Goal: Check status: Check status

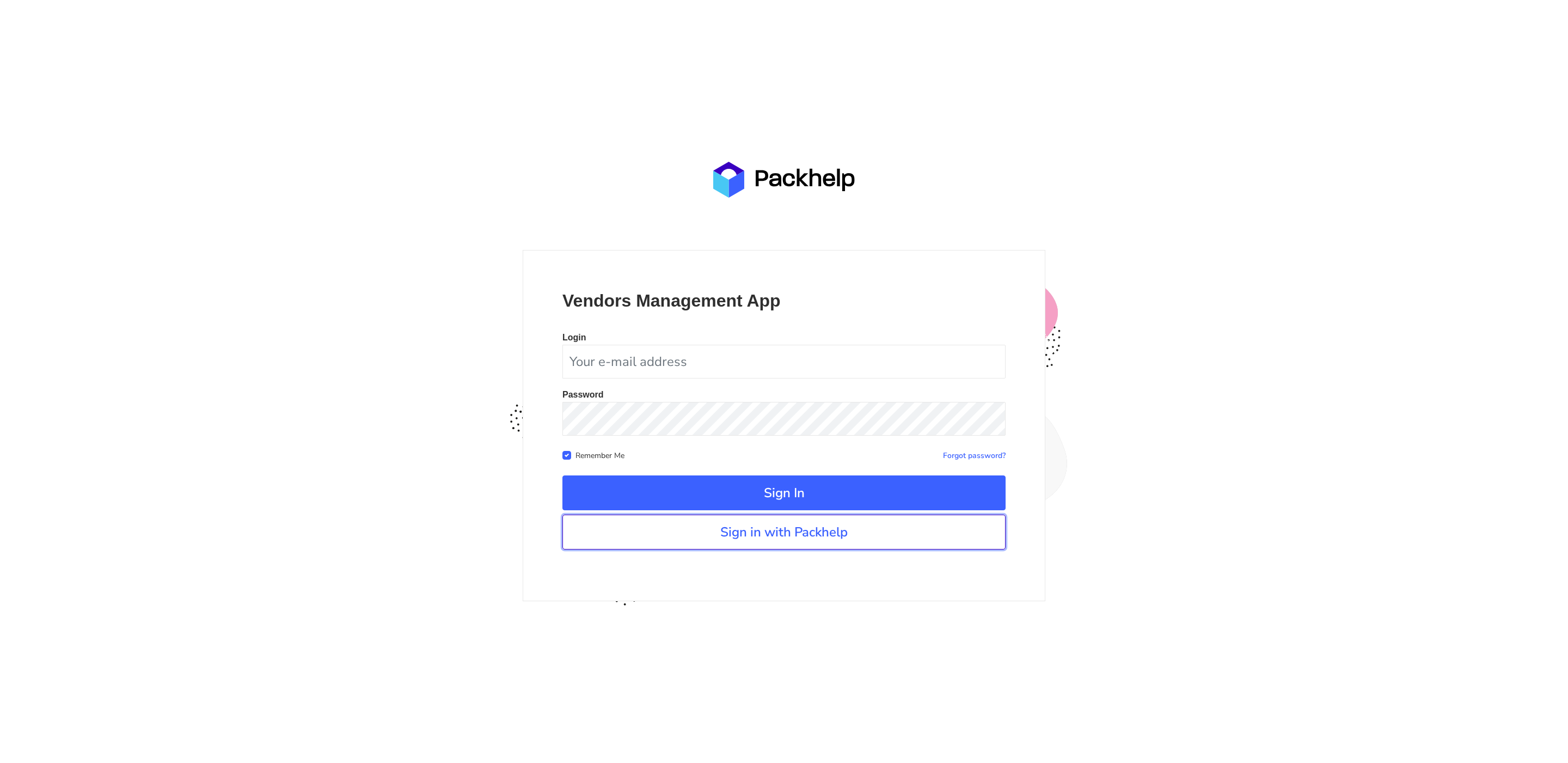
click at [790, 532] on link "Sign in with Packhelp" at bounding box center [784, 532] width 443 height 35
click at [799, 540] on link "Sign in with Packhelp" at bounding box center [784, 532] width 443 height 35
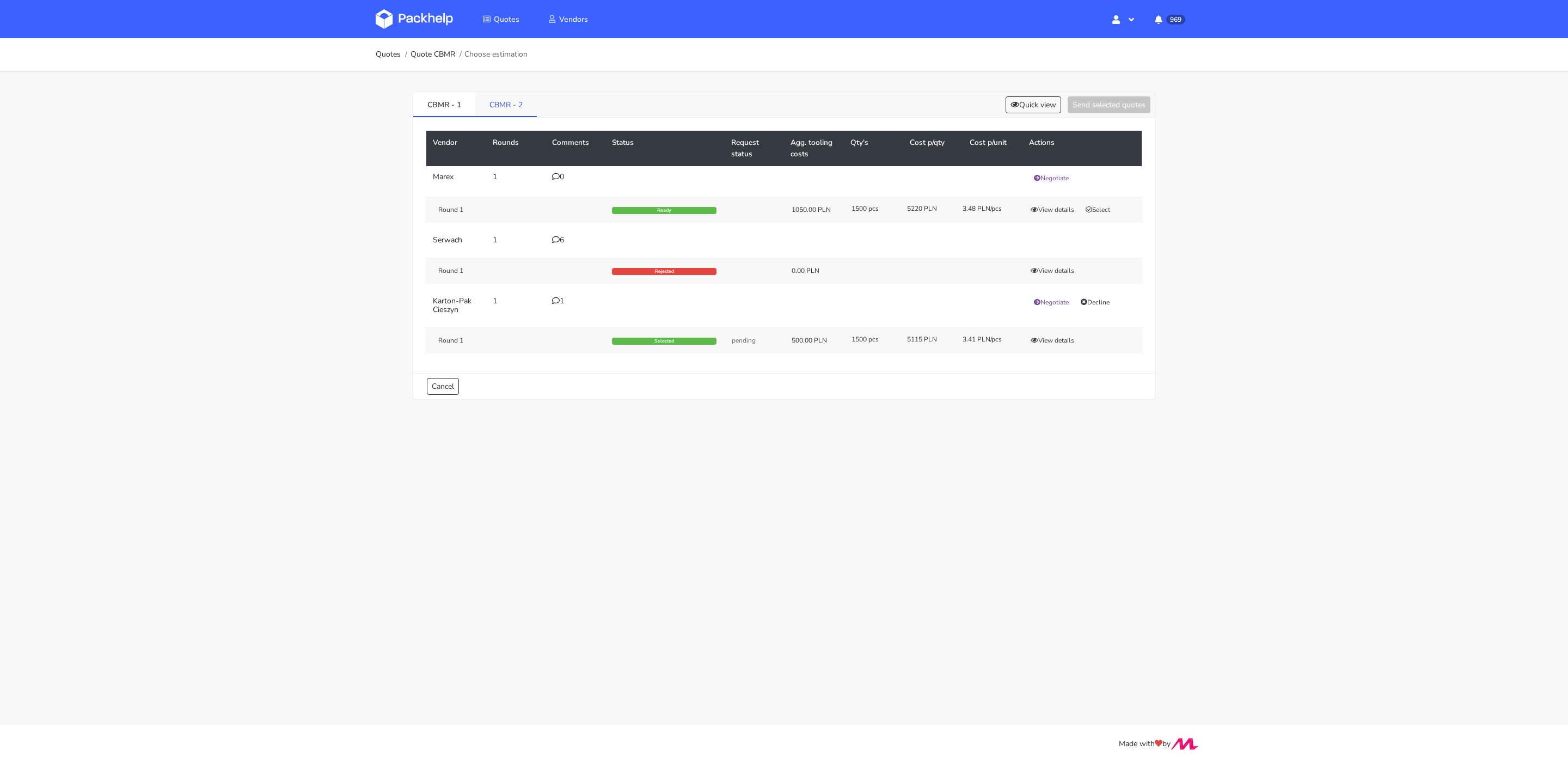
click at [498, 100] on link "CBMR - 2" at bounding box center [506, 104] width 61 height 24
click at [556, 173] on icon at bounding box center [556, 177] width 8 height 8
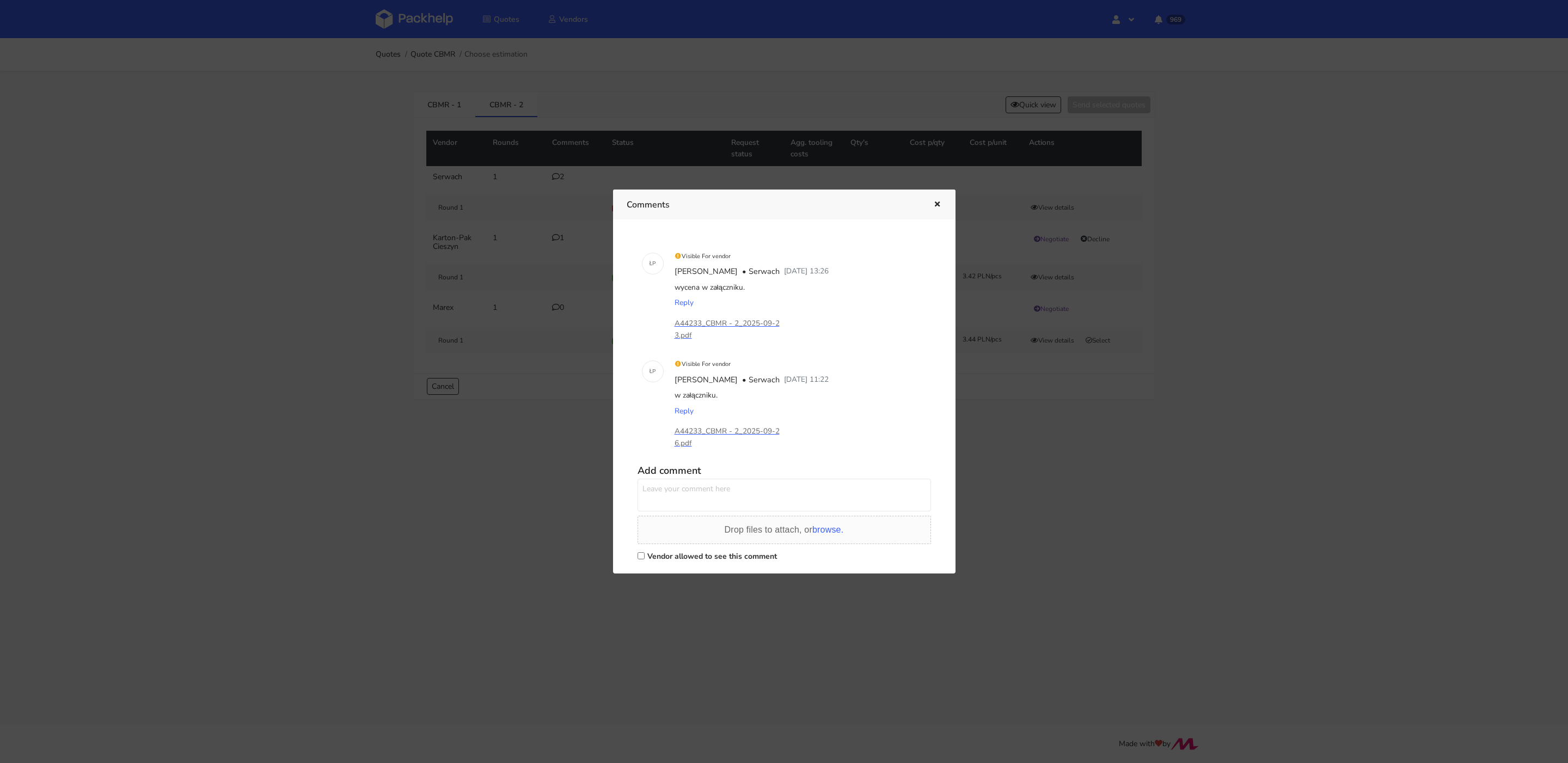
click at [933, 206] on icon "button" at bounding box center [937, 205] width 9 height 8
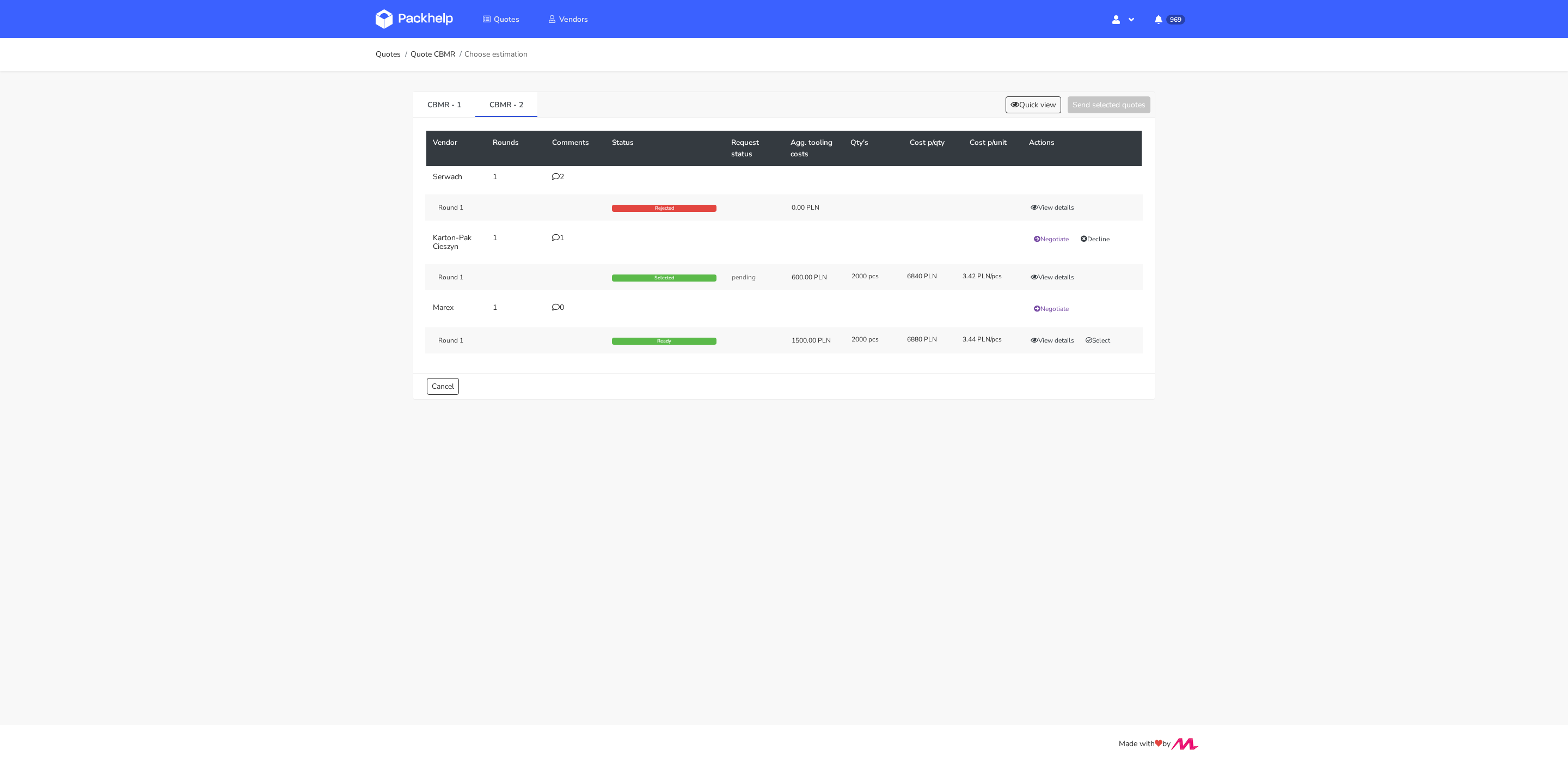
click at [1060, 199] on div "Round 1 Rejected 0.00 PLN View details" at bounding box center [784, 207] width 718 height 26
click at [1056, 205] on button "View details" at bounding box center [1052, 208] width 54 height 11
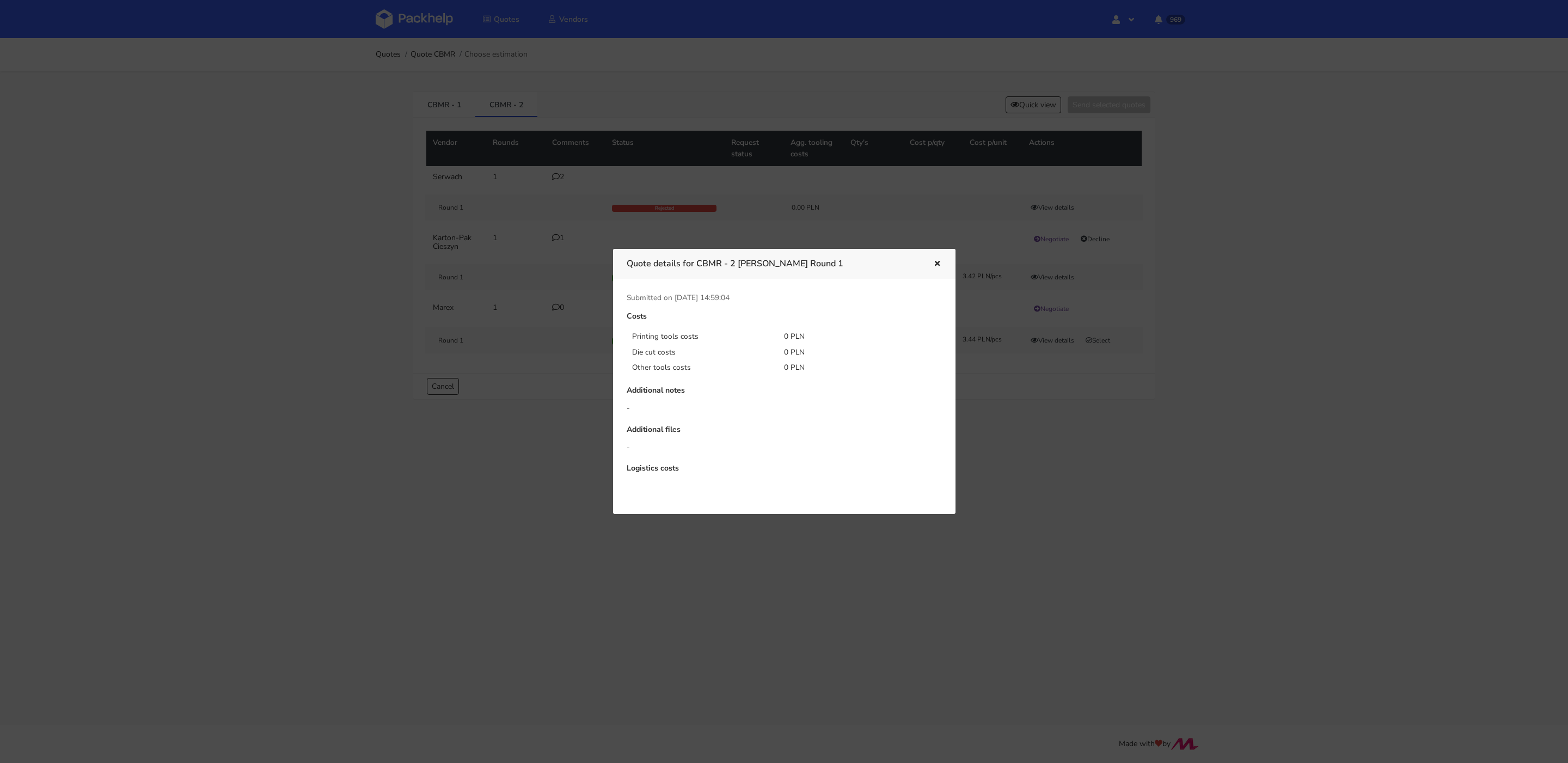
click at [941, 265] on icon "button" at bounding box center [937, 264] width 9 height 8
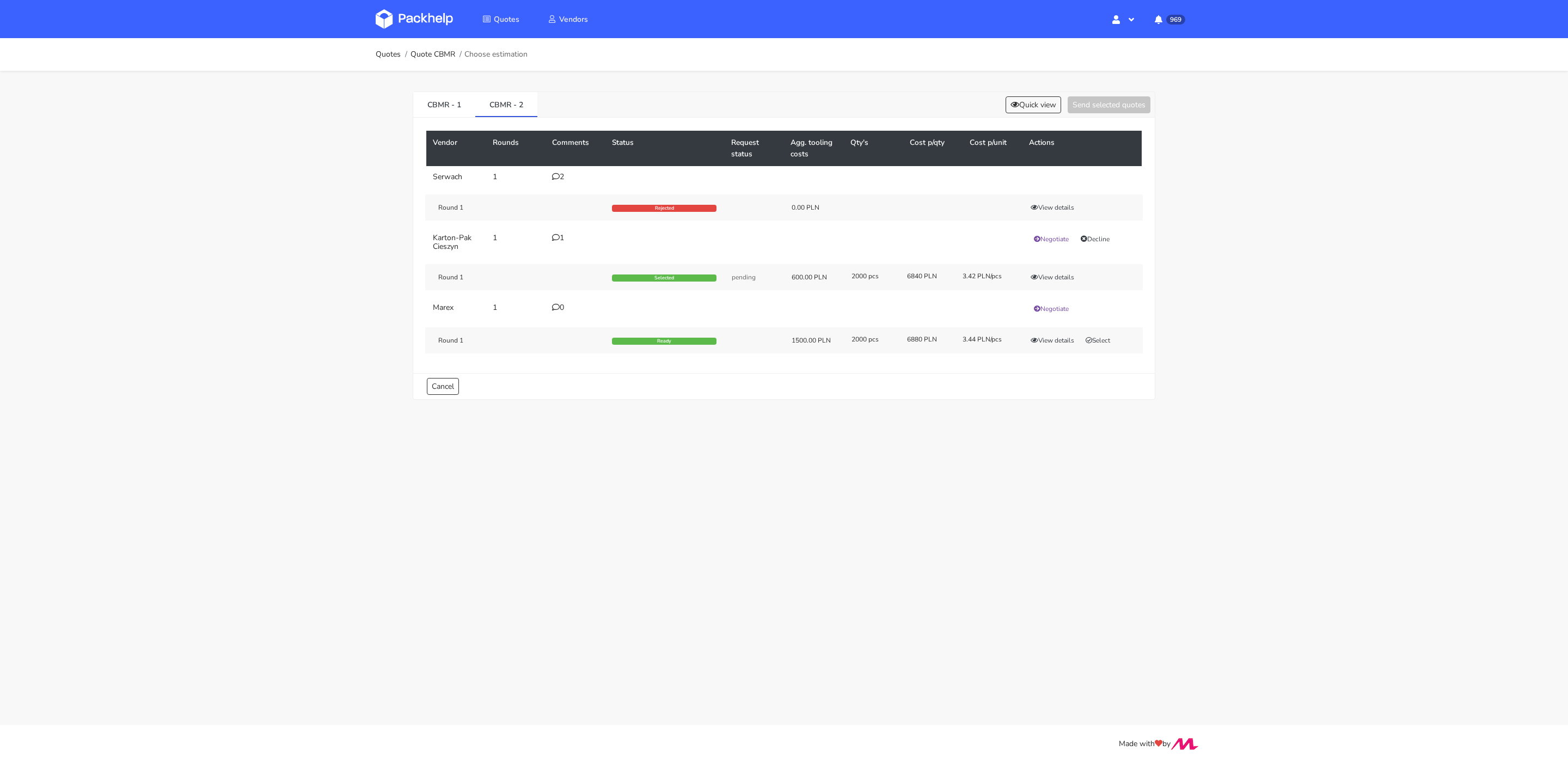
click at [559, 176] on icon at bounding box center [556, 177] width 8 height 8
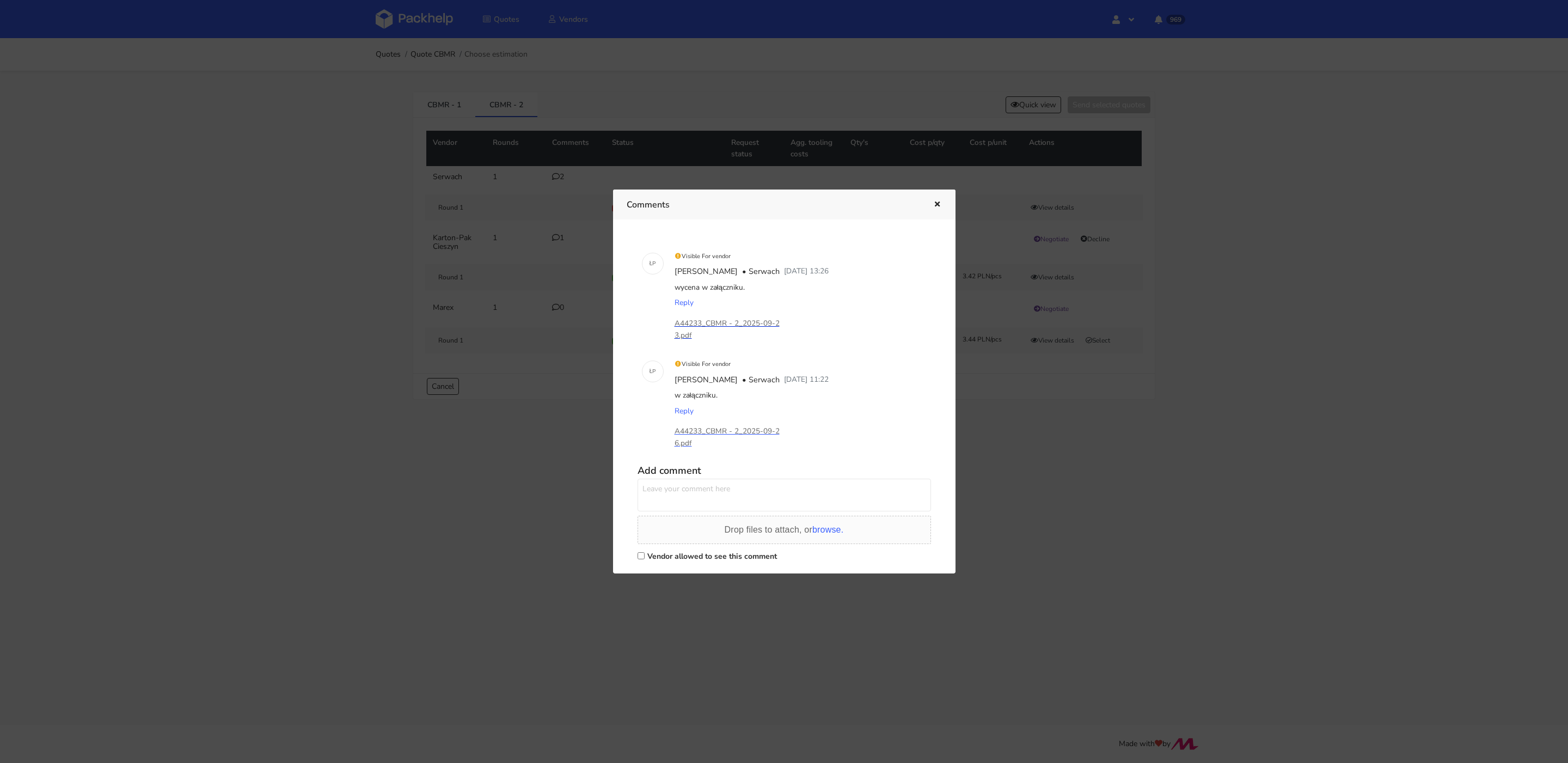
click at [710, 324] on p "A44233_CBMR - 2_2025-09-23.pdf" at bounding box center [729, 329] width 109 height 24
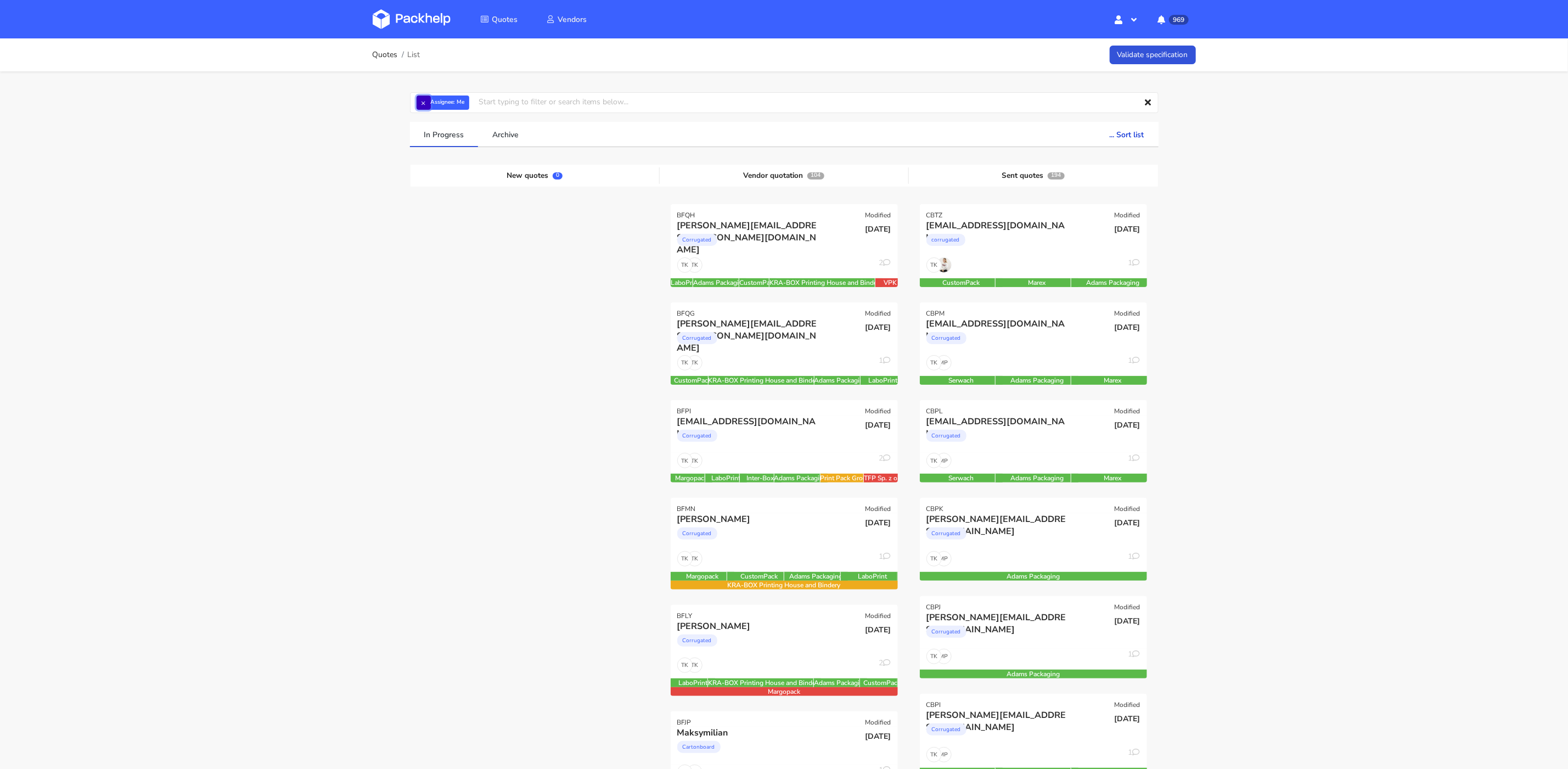
click at [424, 102] on button "×" at bounding box center [423, 102] width 14 height 14
click at [425, 102] on input "text" at bounding box center [784, 102] width 749 height 21
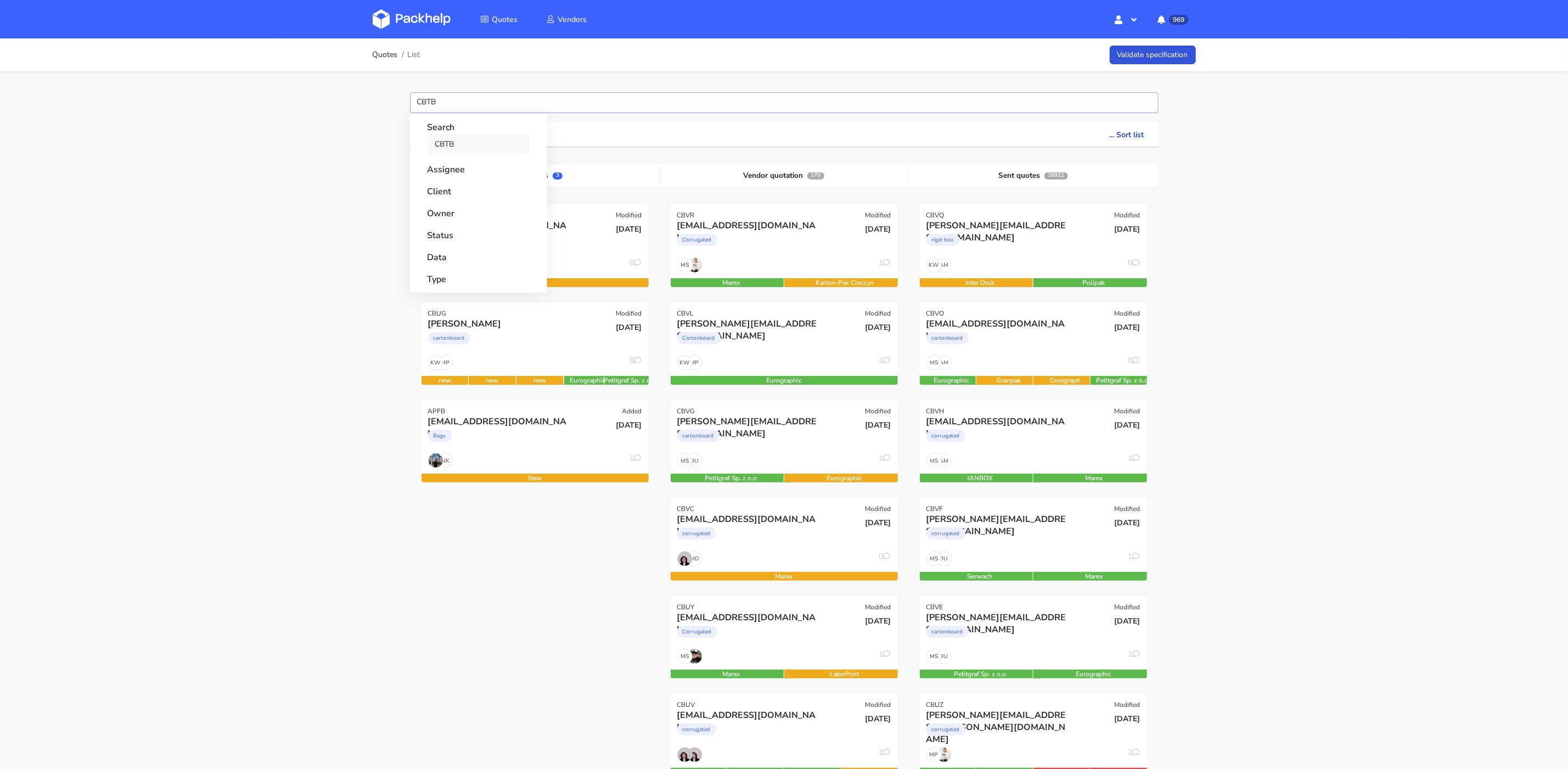
type input "CBTB"
click at [464, 147] on link "CBTB" at bounding box center [479, 144] width 102 height 20
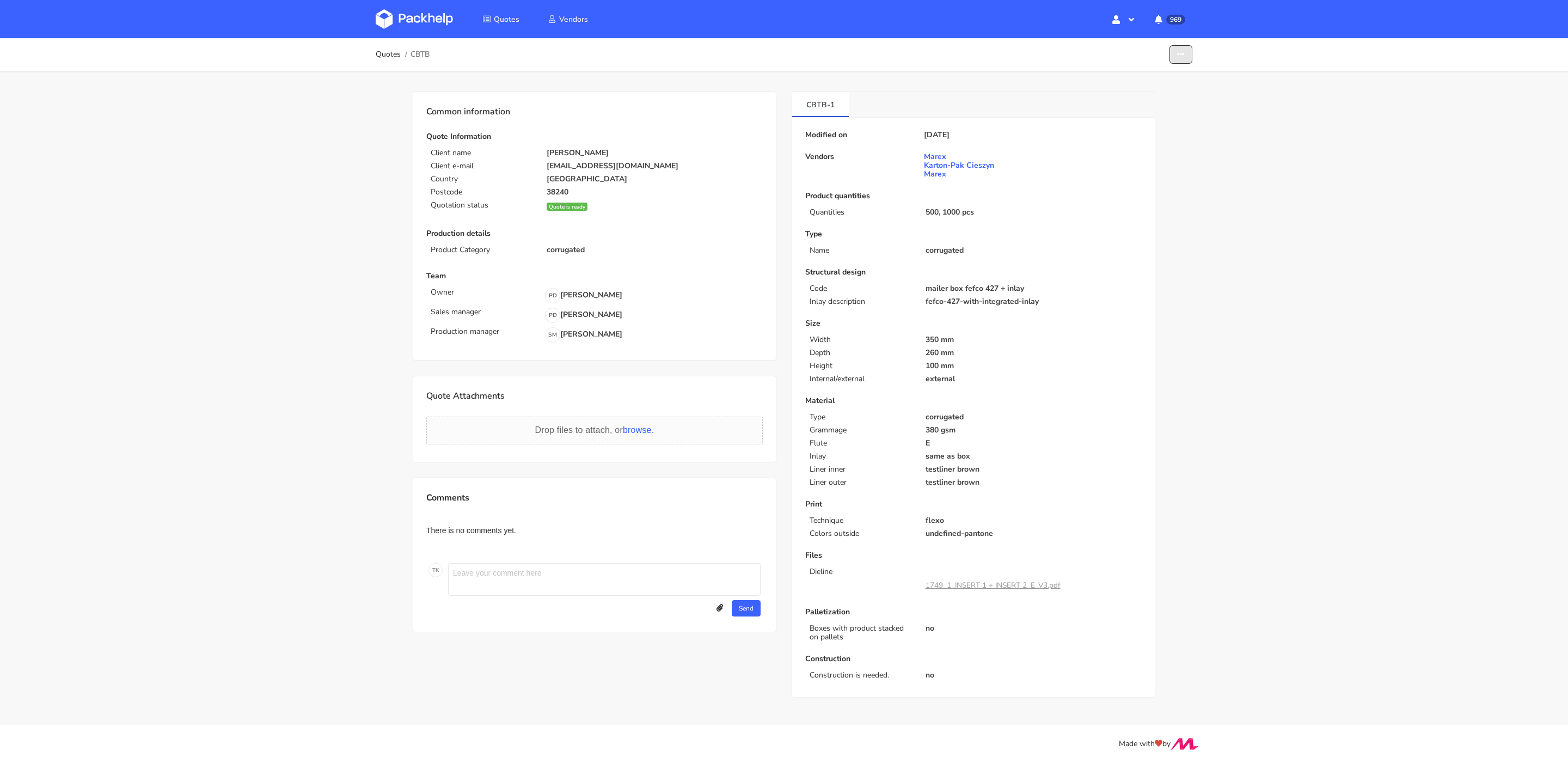
click at [1180, 54] on icon "button" at bounding box center [1181, 54] width 8 height 8
click at [1139, 115] on link "Show estimations" at bounding box center [1138, 119] width 96 height 18
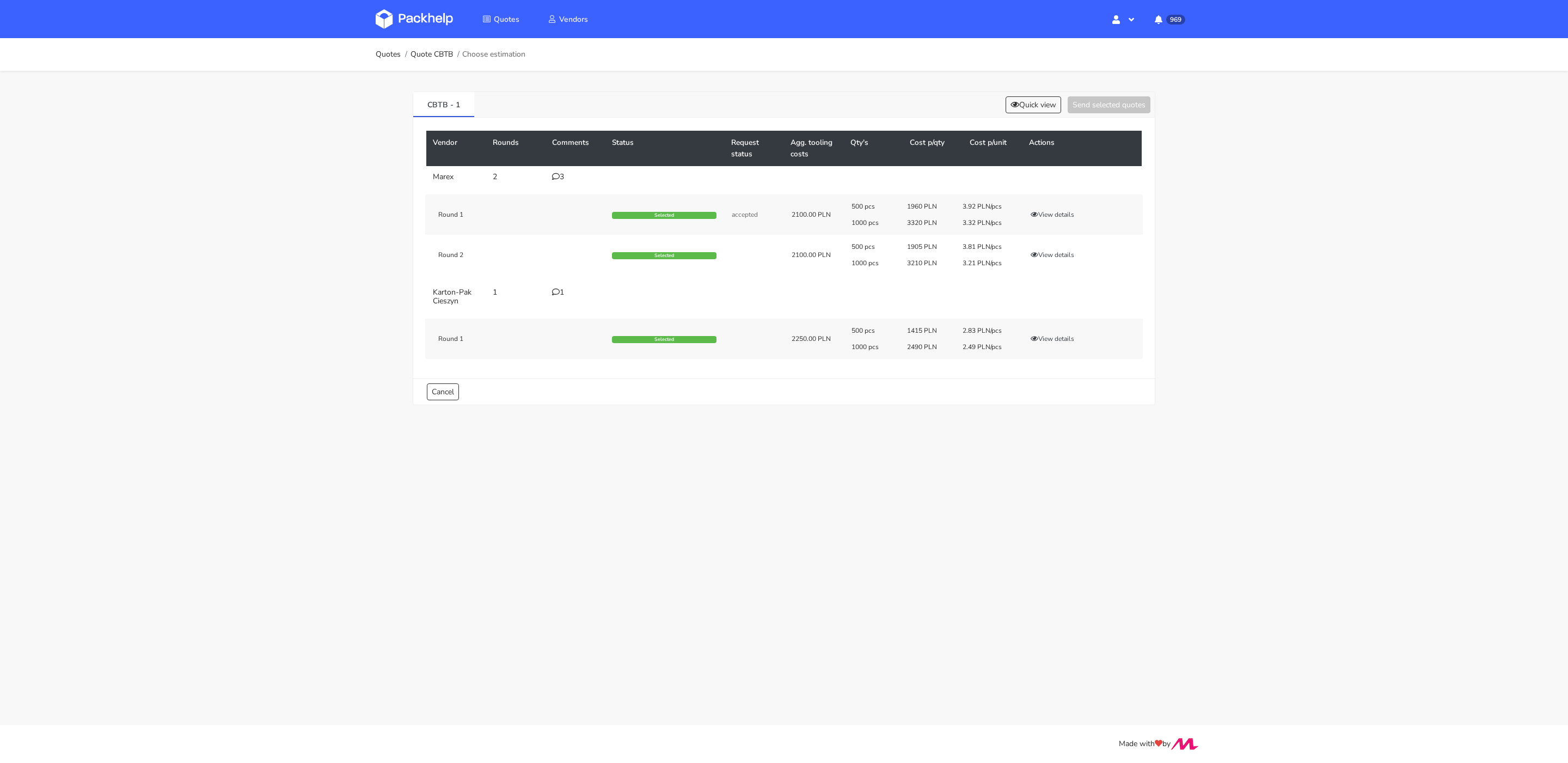
drag, startPoint x: 776, startPoint y: 329, endPoint x: 998, endPoint y: 357, distance: 223.8
click at [998, 357] on div "Round 1 Selected 2250.00 PLN 500 pcs 1415 PLN 2.83 PLN/pcs 1000 pcs 2490 PLN 2.…" at bounding box center [784, 339] width 718 height 40
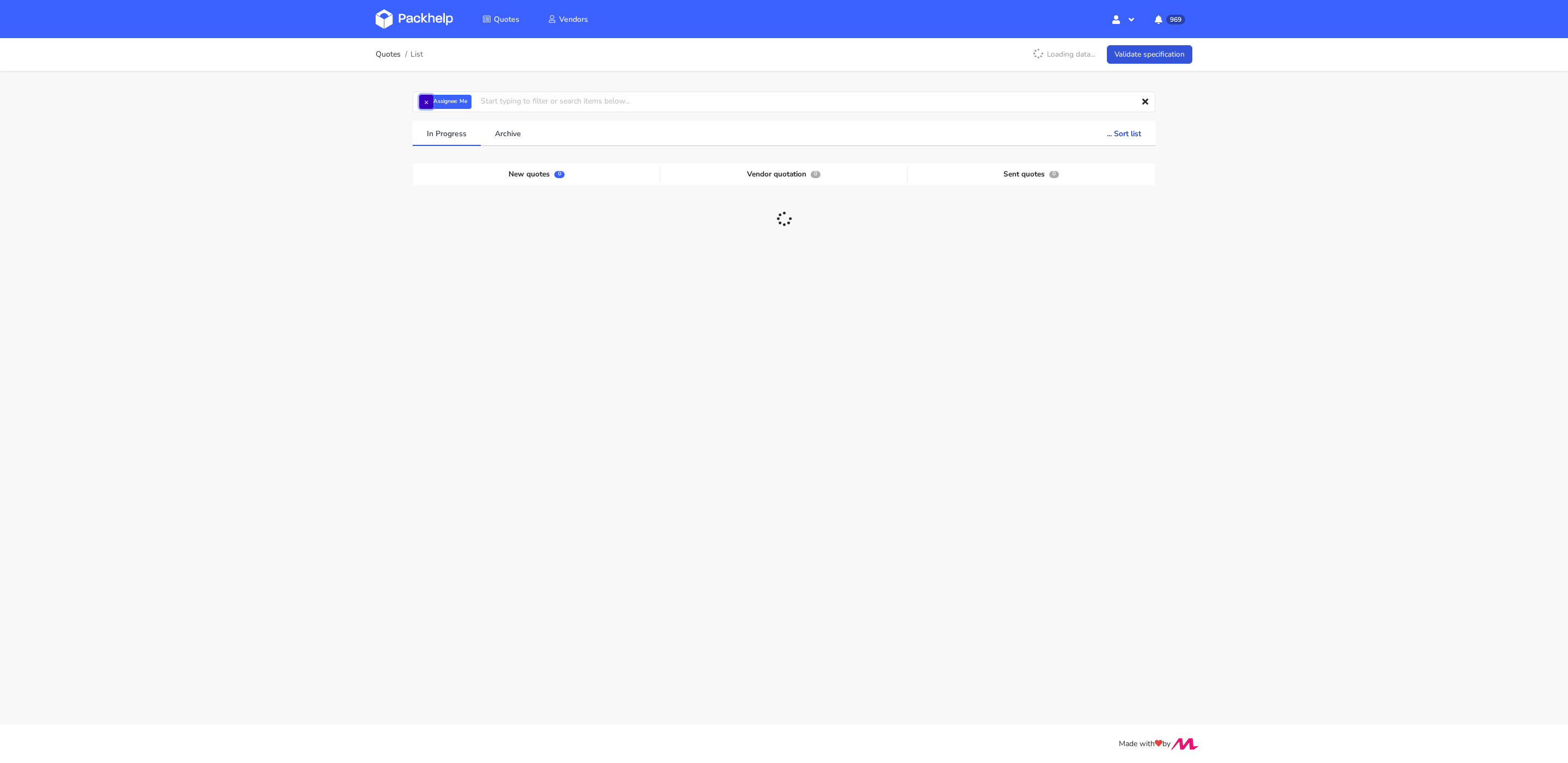
click at [426, 105] on button "×" at bounding box center [426, 102] width 14 height 14
click at [471, 104] on input "text" at bounding box center [784, 102] width 743 height 21
paste input "CBVQ"
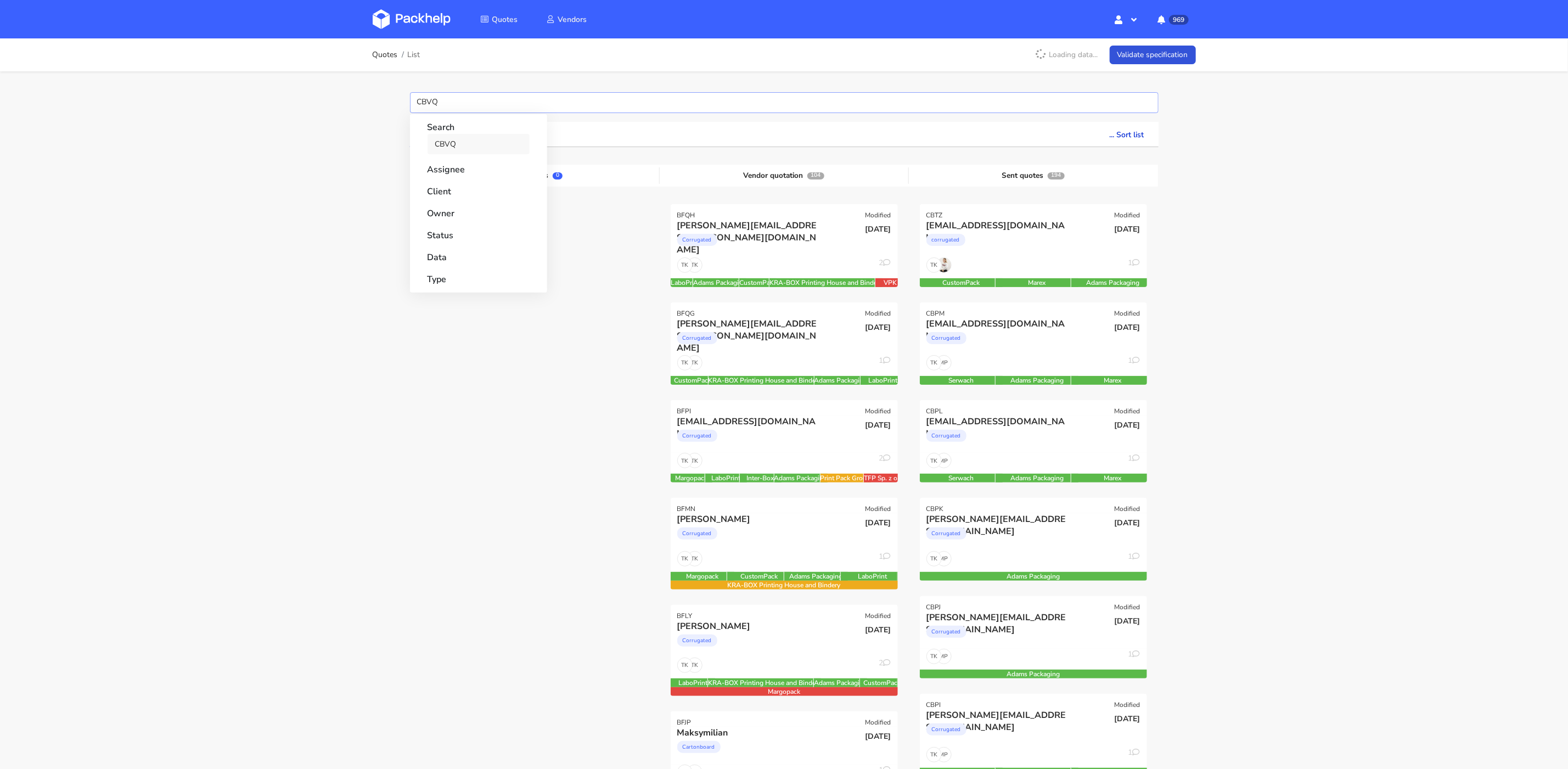
type input "CBVQ"
click at [454, 145] on link "CBVQ" at bounding box center [479, 144] width 102 height 20
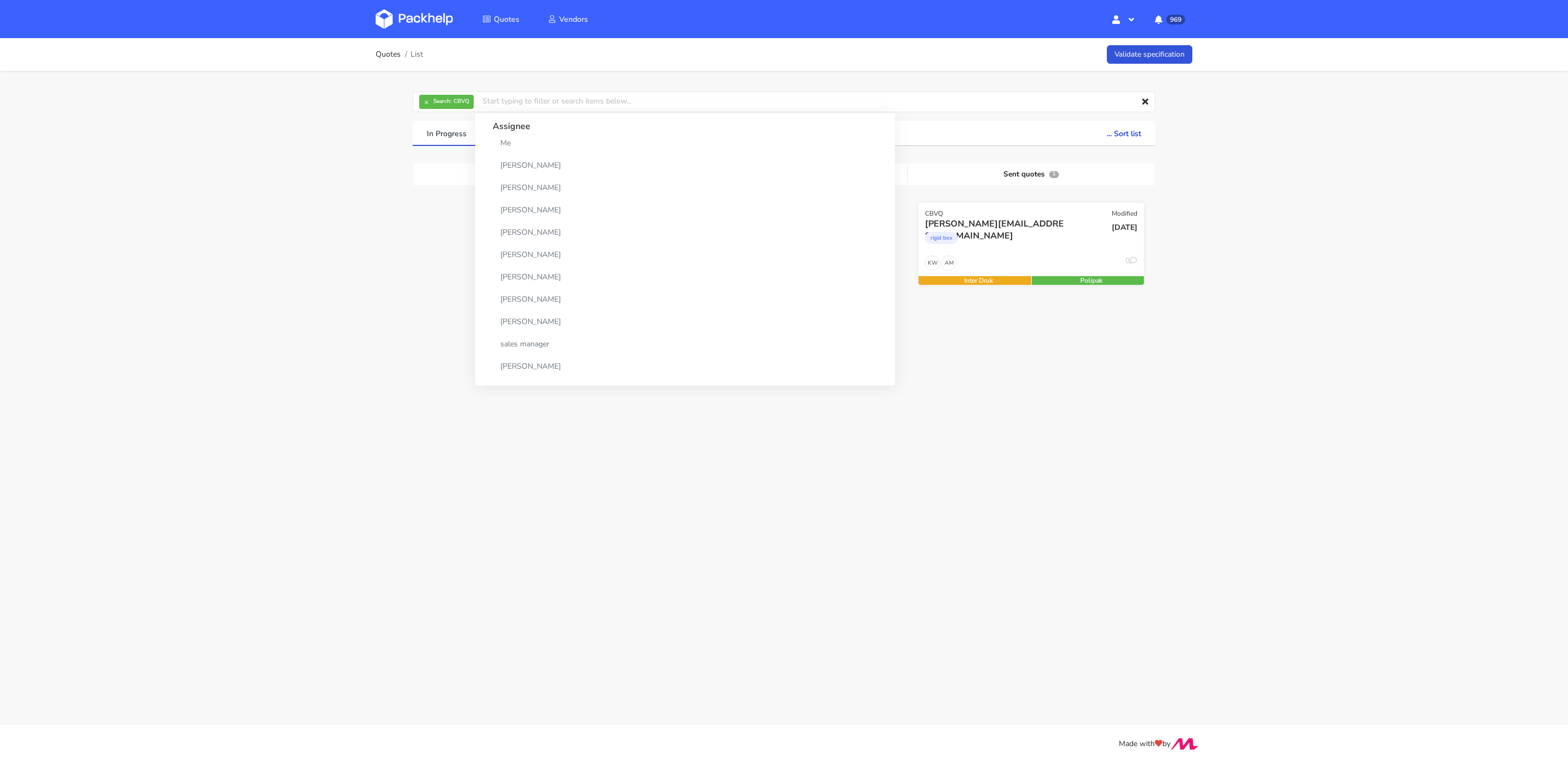
click at [1095, 248] on div "13 Oct 2025" at bounding box center [1107, 236] width 75 height 37
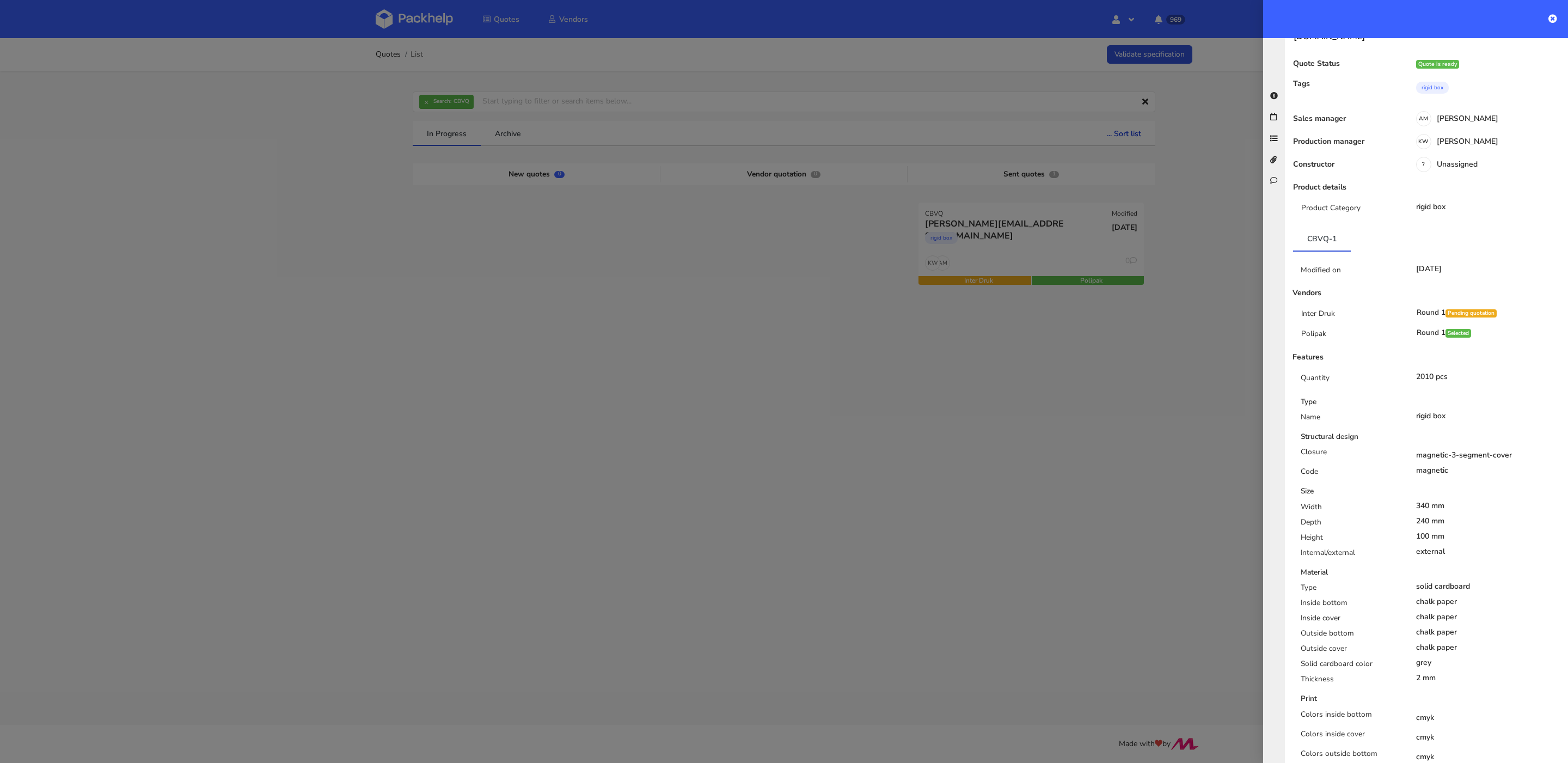
scroll to position [55, 0]
drag, startPoint x: 1411, startPoint y: 352, endPoint x: 1451, endPoint y: 352, distance: 40.0
click at [1451, 371] on div "2010 pcs" at bounding box center [1488, 376] width 161 height 9
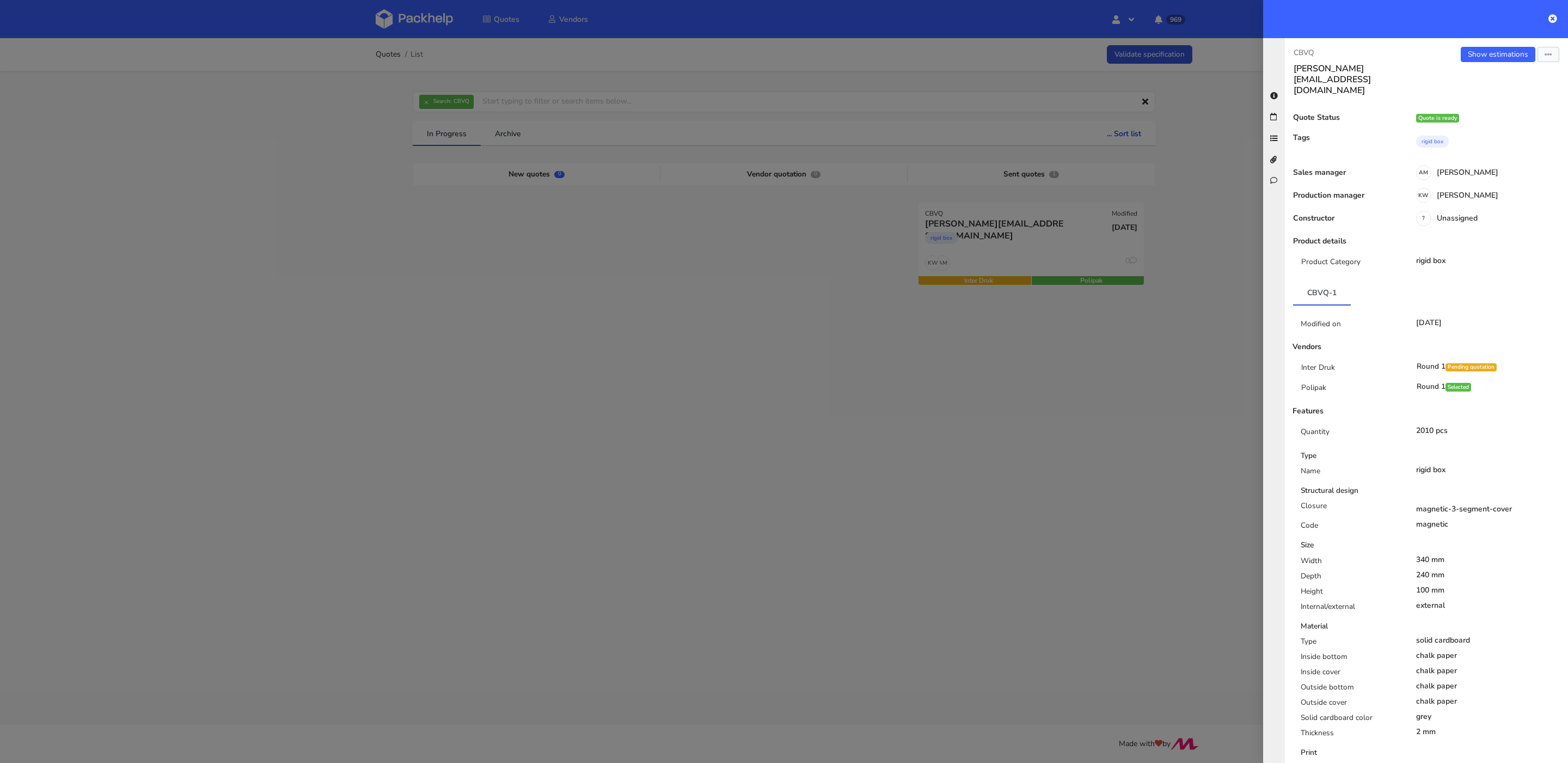
scroll to position [0, 0]
click at [1545, 53] on icon "button" at bounding box center [1549, 55] width 8 height 8
click at [1502, 78] on link "View quote" at bounding box center [1513, 77] width 96 height 18
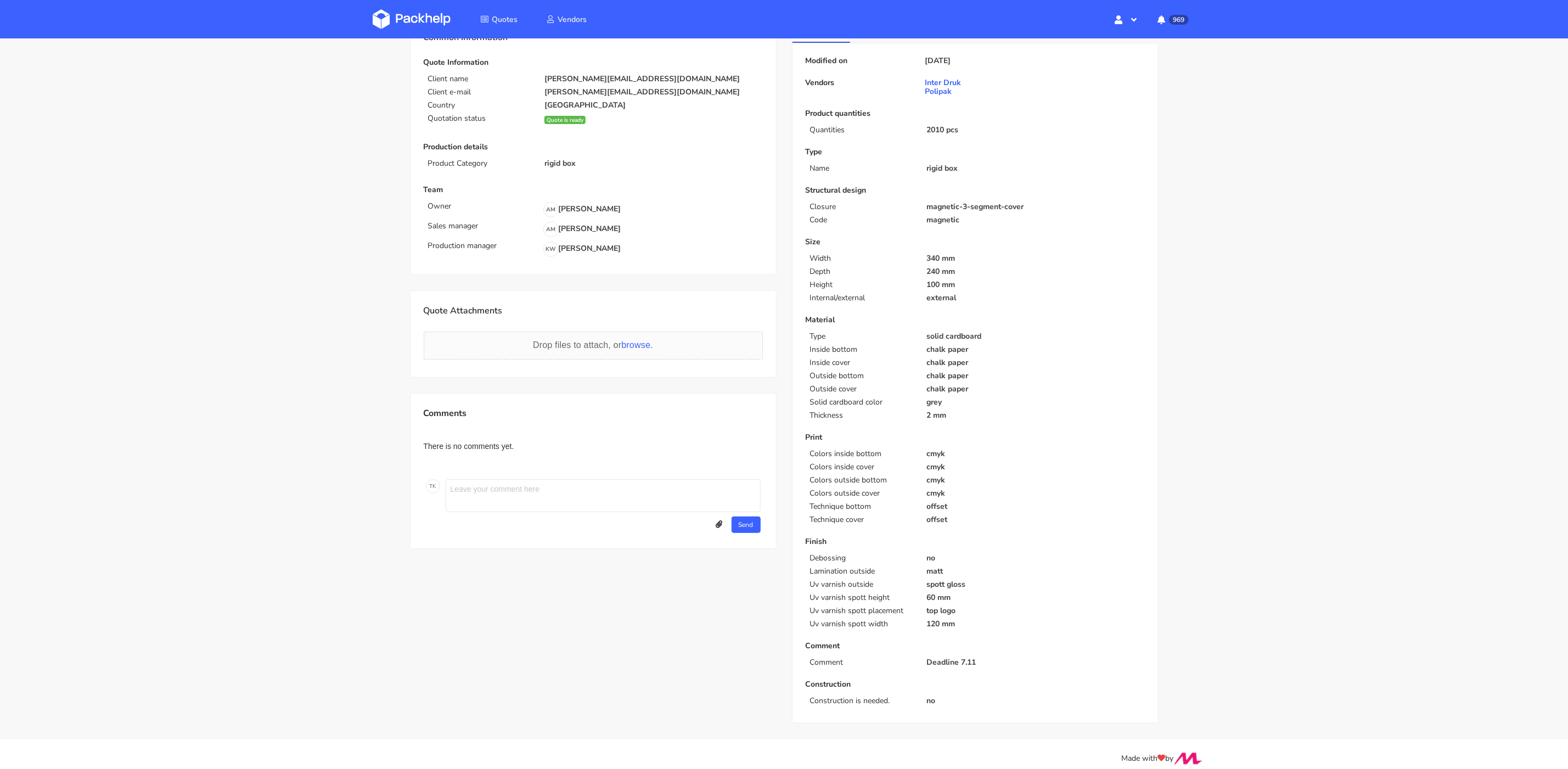
scroll to position [82, 0]
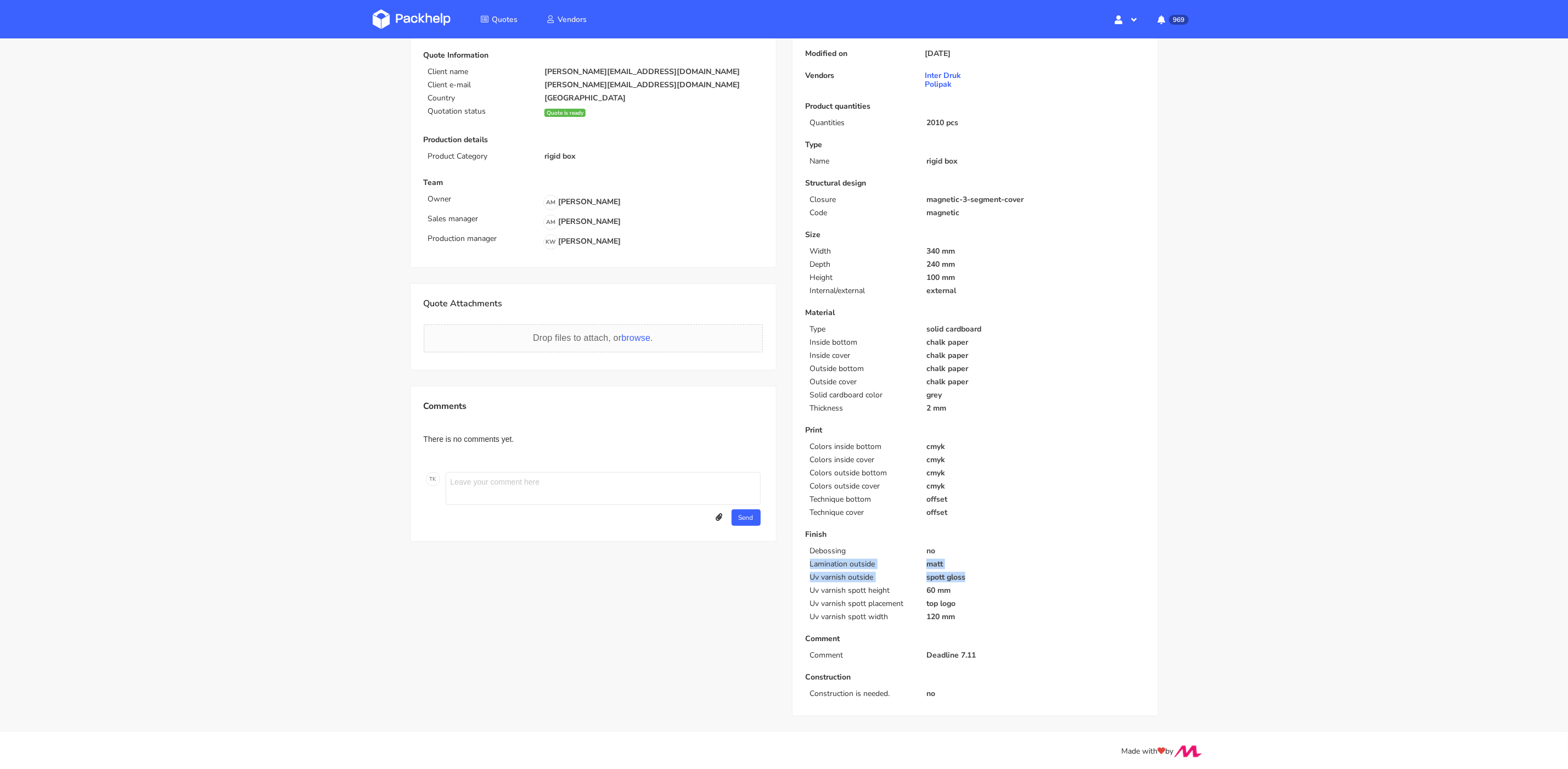
drag, startPoint x: 809, startPoint y: 559, endPoint x: 1006, endPoint y: 574, distance: 197.6
click at [1006, 574] on div "Finish Debossing no Lamination outside matt Uv varnish outside spott gloss Uv v…" at bounding box center [975, 576] width 339 height 91
click at [1002, 635] on p "Comment" at bounding box center [975, 639] width 339 height 9
drag, startPoint x: 808, startPoint y: 542, endPoint x: 987, endPoint y: 636, distance: 202.2
click at [987, 636] on div "Modified on 13 Oct 2025 Vendors Inter Druk Polipak Product quantities Quantitie…" at bounding box center [975, 373] width 339 height 649
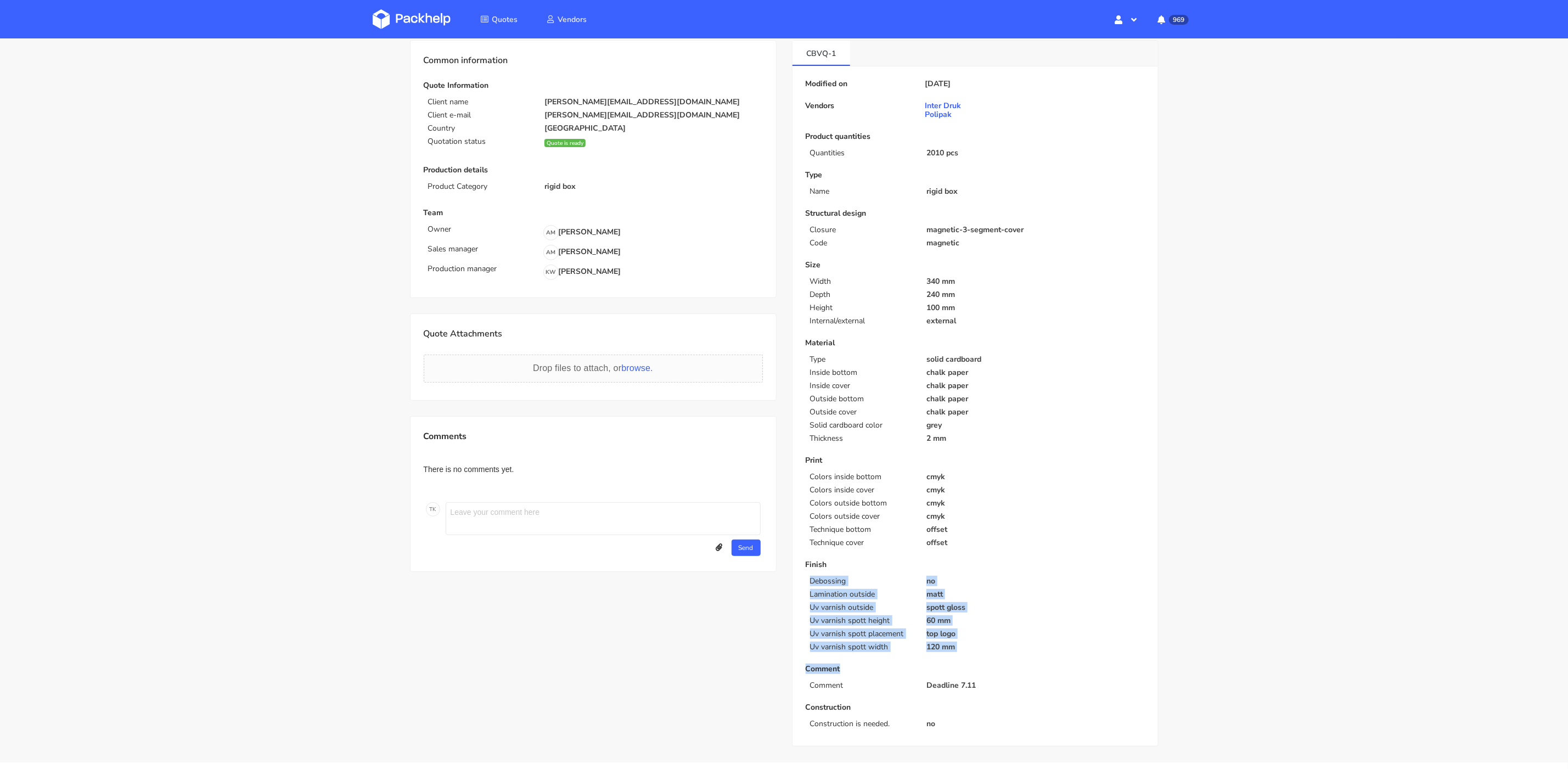
scroll to position [52, 0]
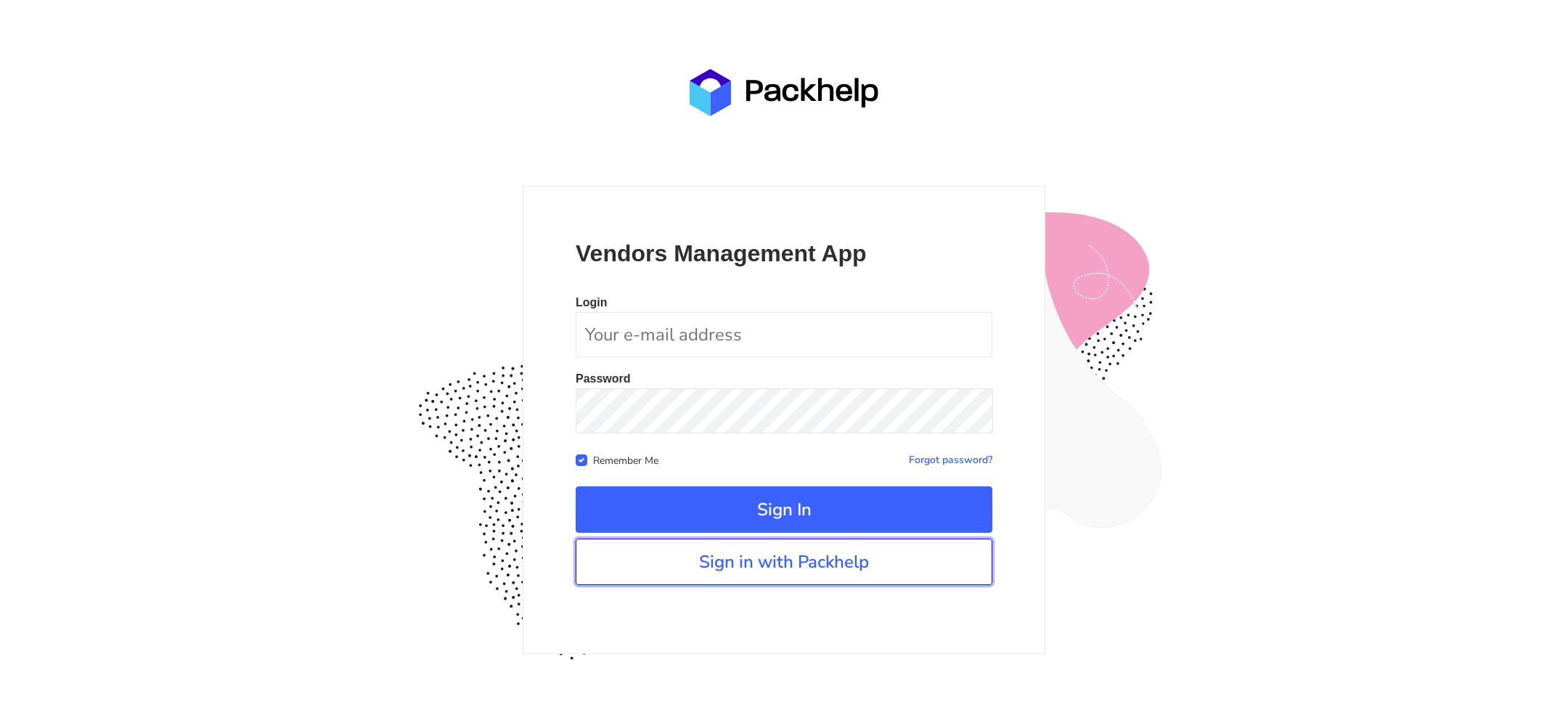
click at [863, 550] on link "Sign in with Packhelp" at bounding box center [783, 562] width 416 height 46
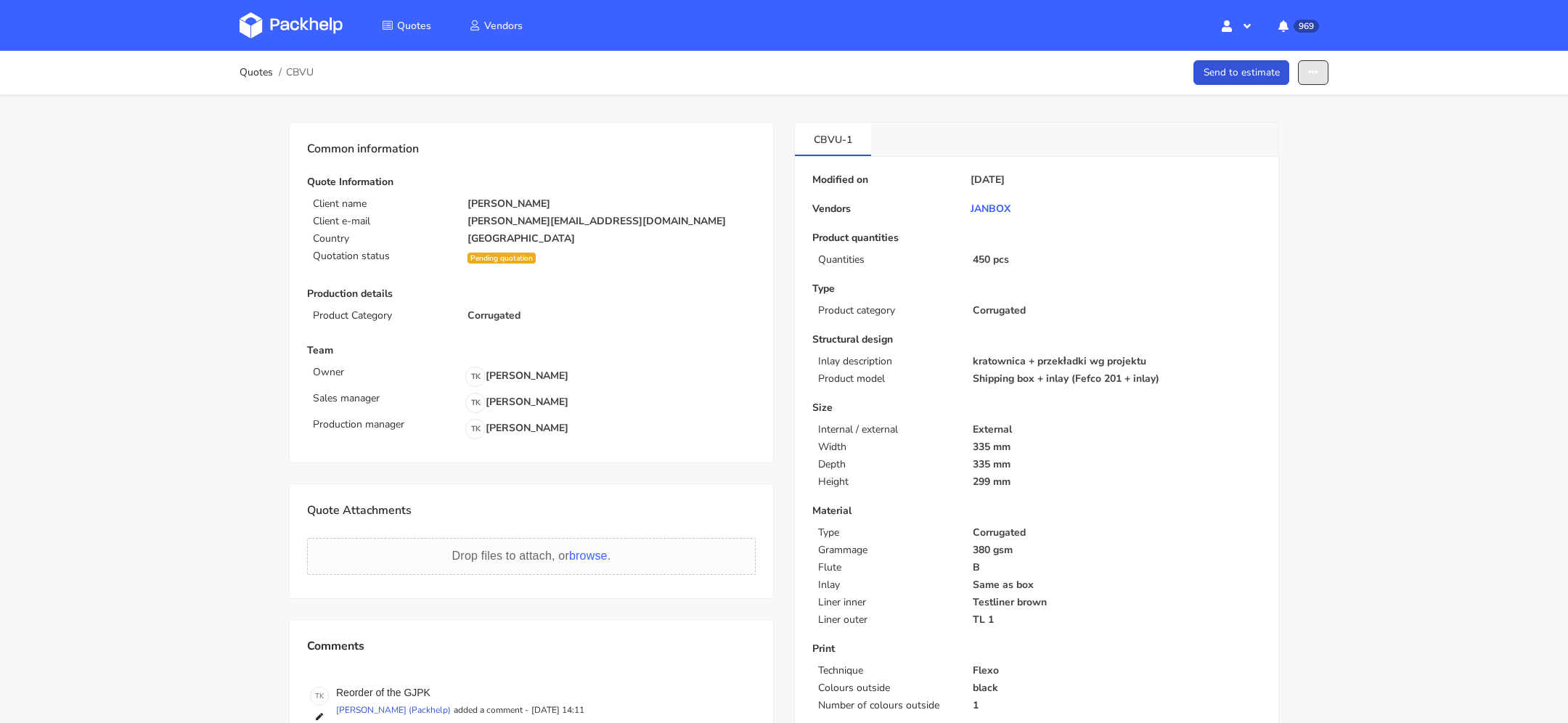
click at [1316, 82] on button "button" at bounding box center [1313, 72] width 31 height 25
click at [1275, 183] on link "Show estimations" at bounding box center [1256, 186] width 127 height 24
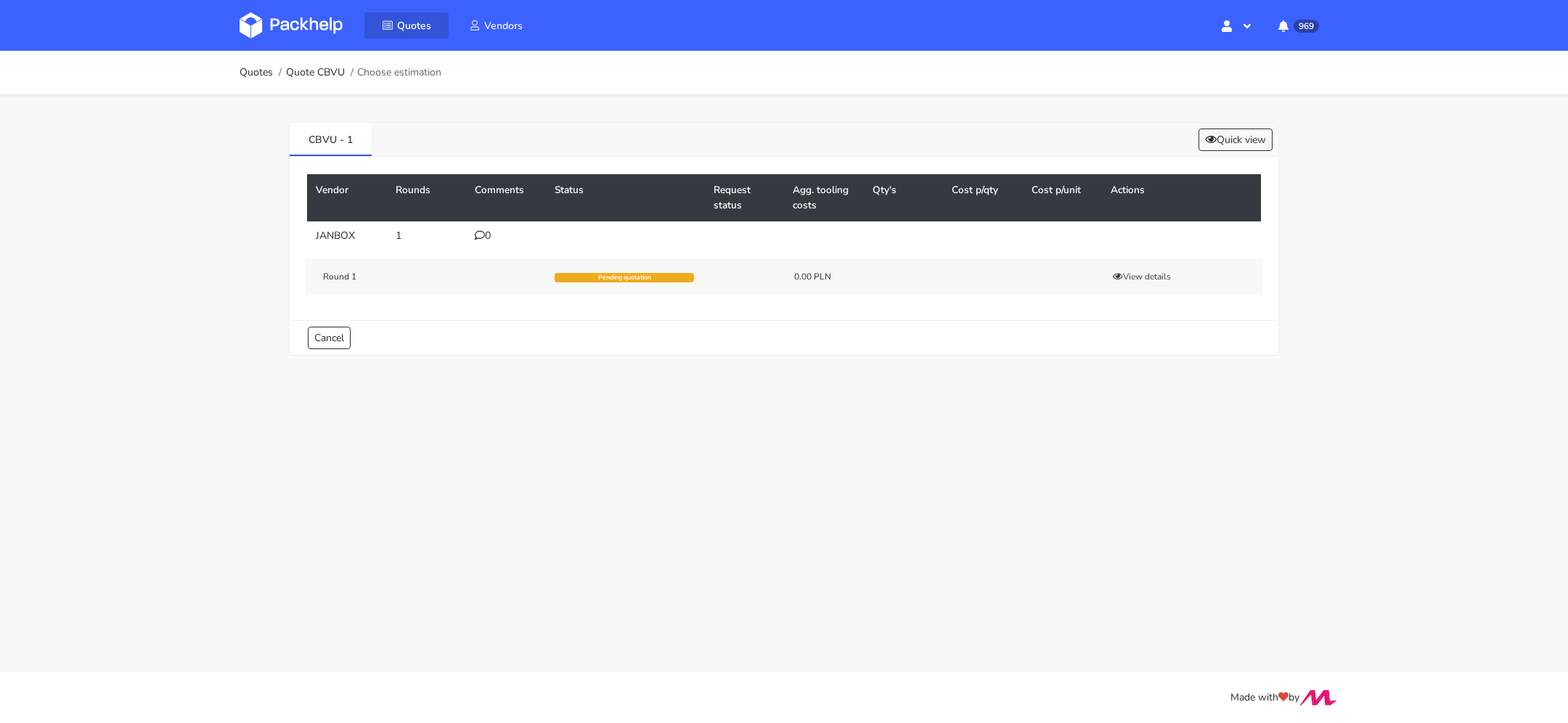
click at [391, 26] on icon at bounding box center [387, 25] width 11 height 11
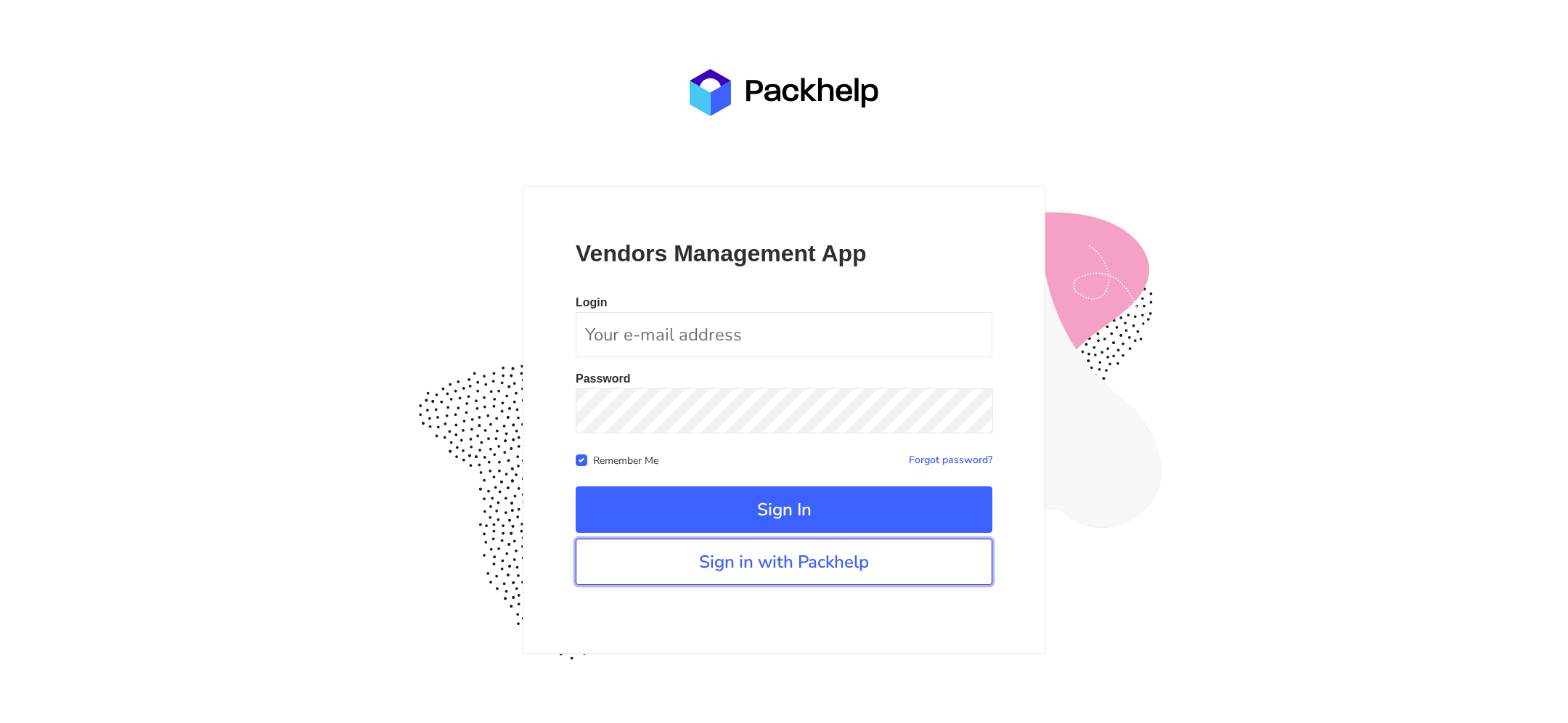
click at [713, 562] on link "Sign in with Packhelp" at bounding box center [783, 562] width 416 height 46
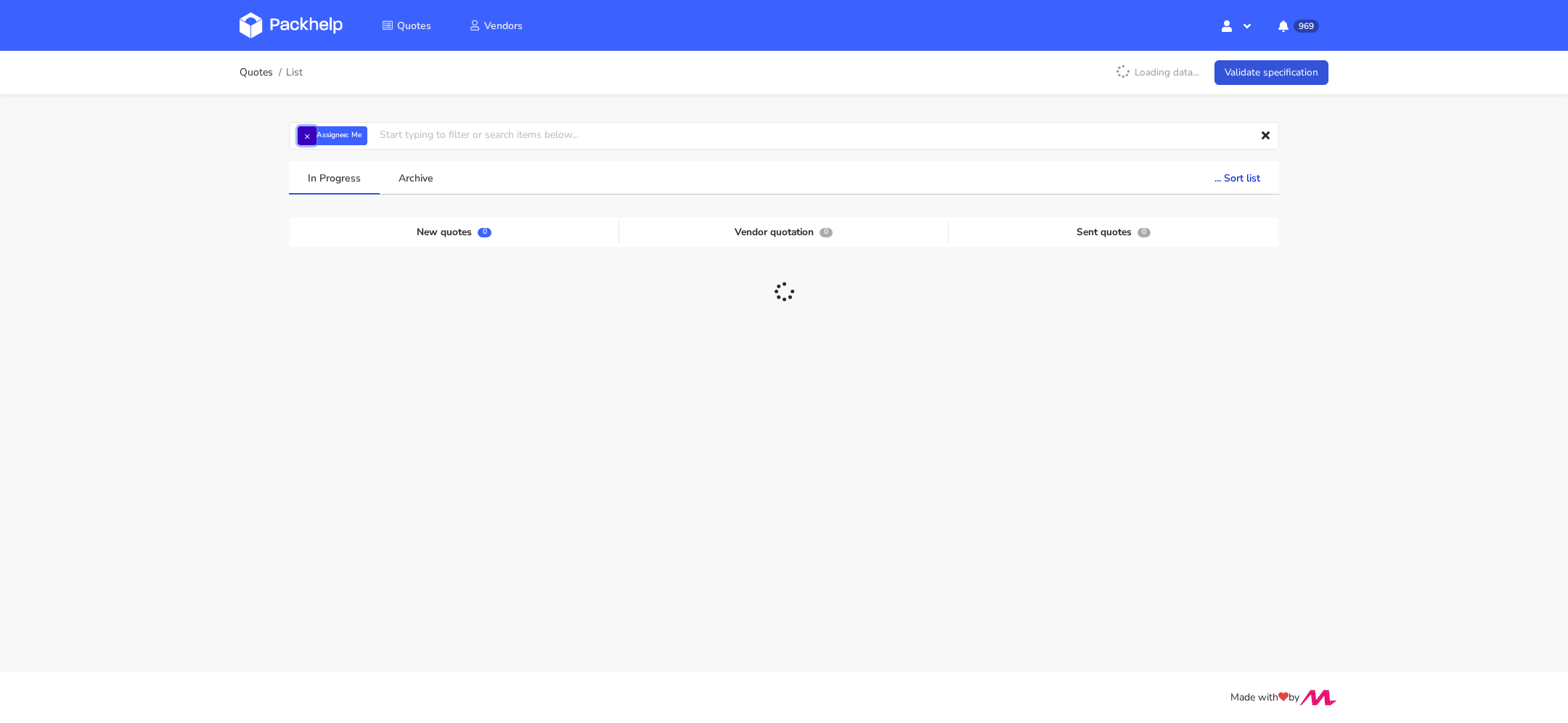
click at [307, 141] on button "×" at bounding box center [307, 136] width 19 height 19
click at [320, 141] on input "text" at bounding box center [784, 136] width 990 height 28
paste input "CBTD"
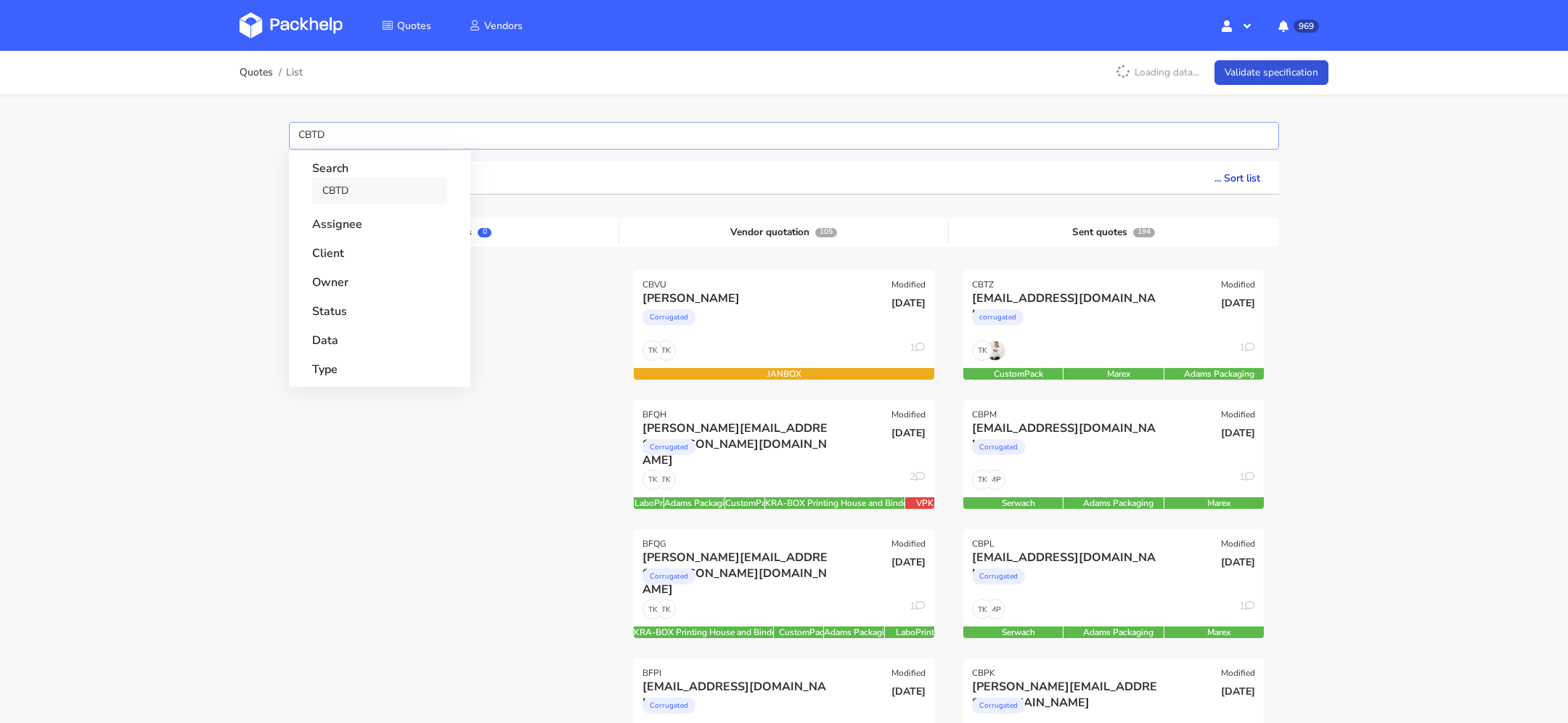
type input "CBTD"
click at [338, 199] on link "CBTD" at bounding box center [380, 190] width 135 height 27
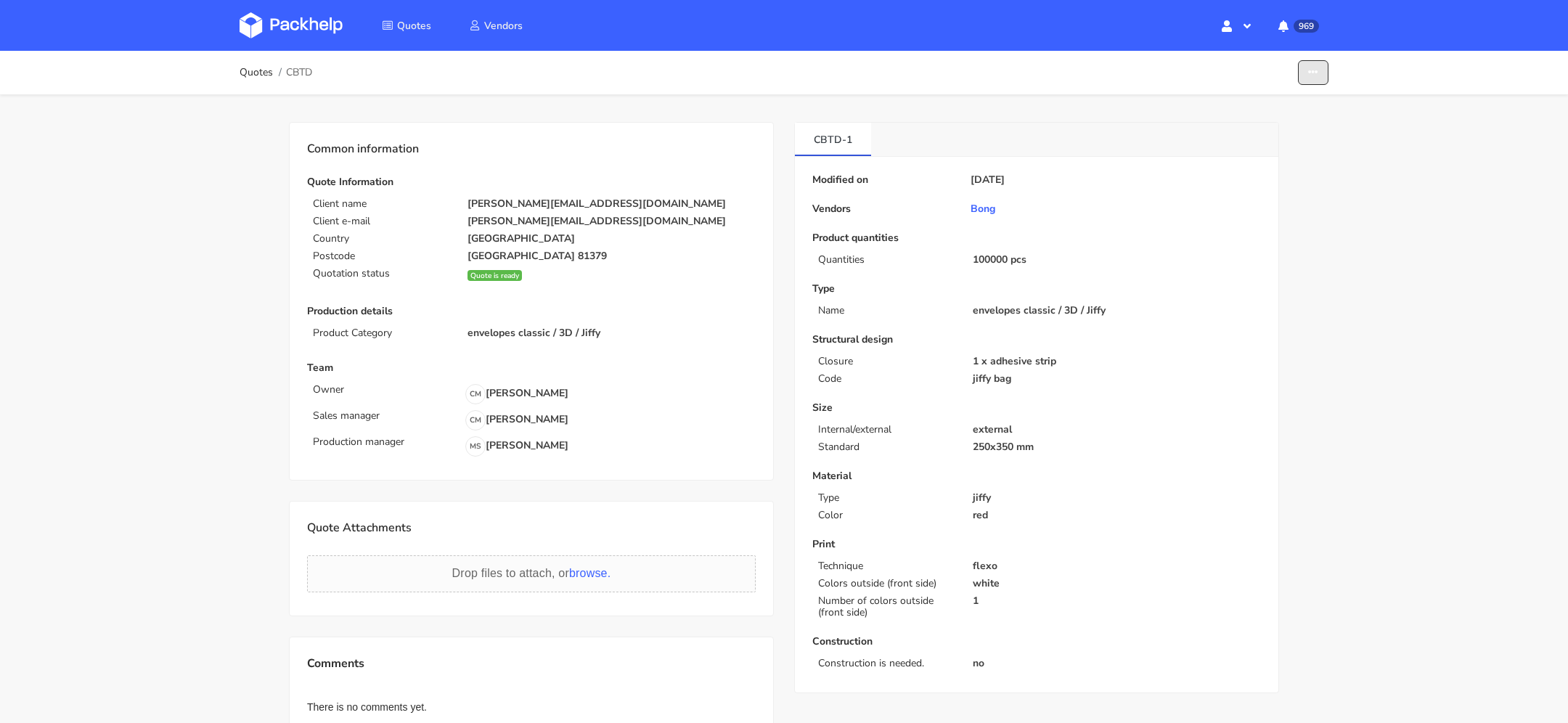
click at [1308, 74] on icon "button" at bounding box center [1313, 72] width 11 height 11
click at [1273, 165] on link "Show estimations" at bounding box center [1256, 159] width 127 height 24
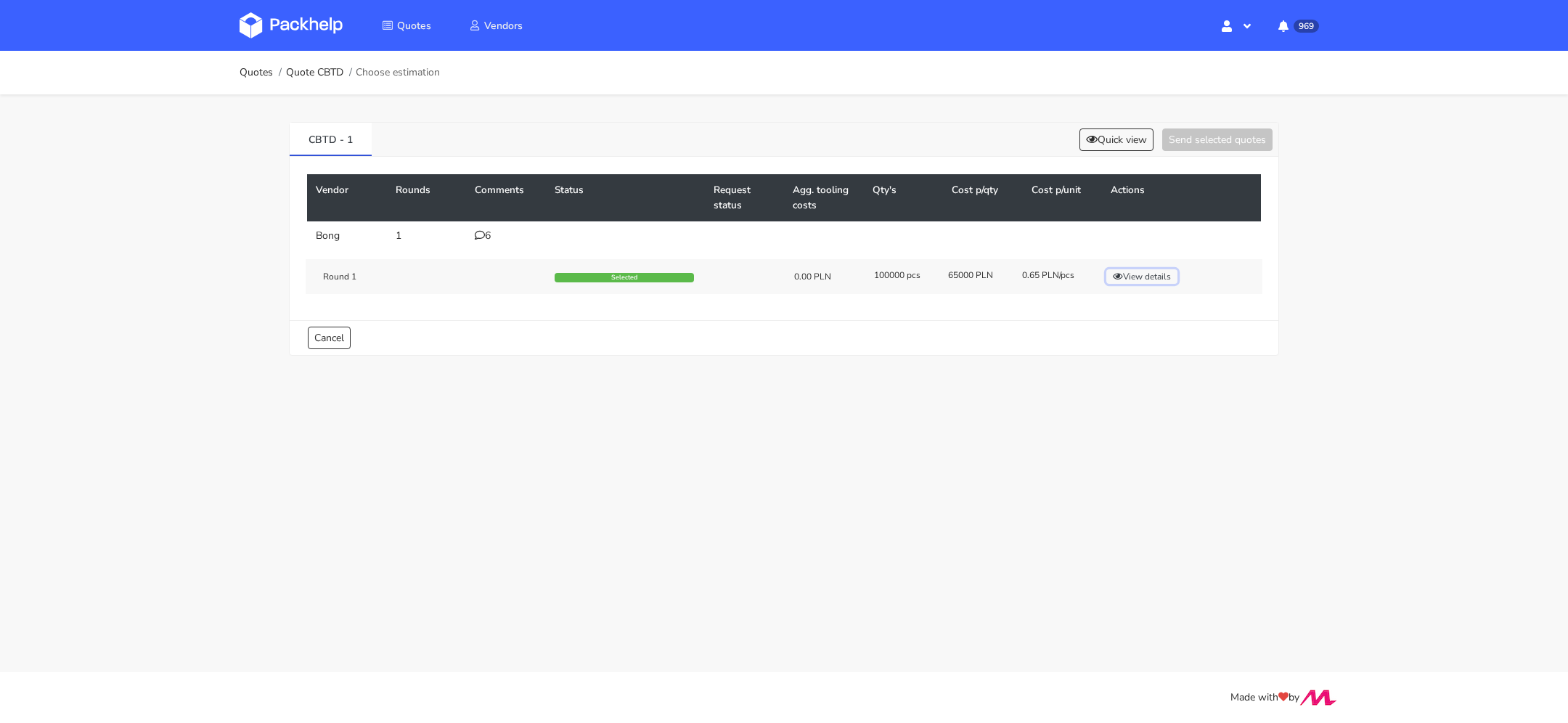
click at [1144, 276] on button "View details" at bounding box center [1142, 277] width 71 height 15
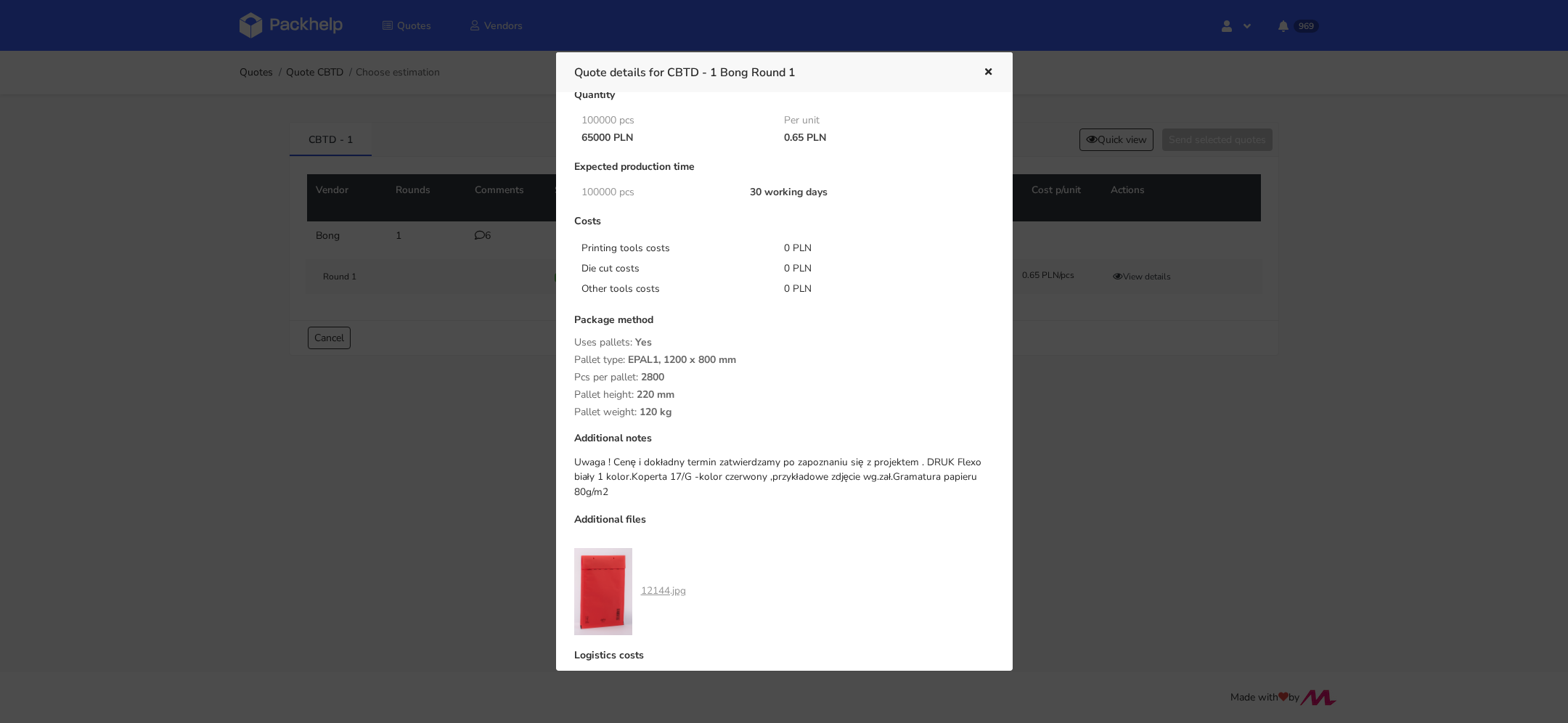
scroll to position [138, 0]
